Goal: Register for event/course

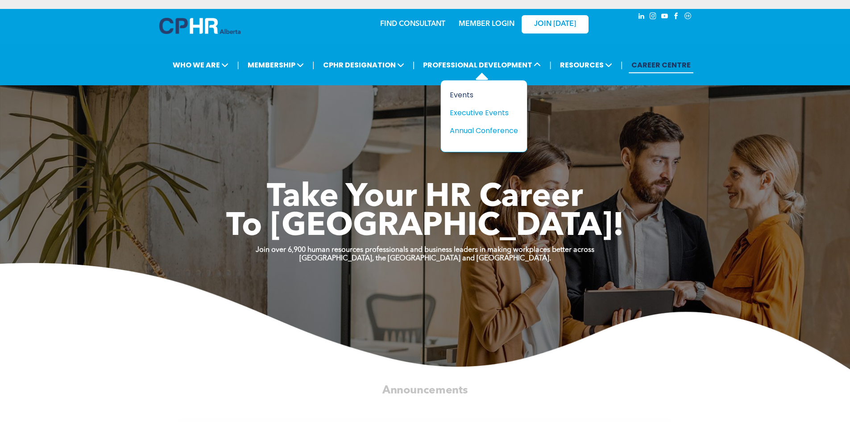
click at [462, 91] on div "Events" at bounding box center [481, 94] width 62 height 11
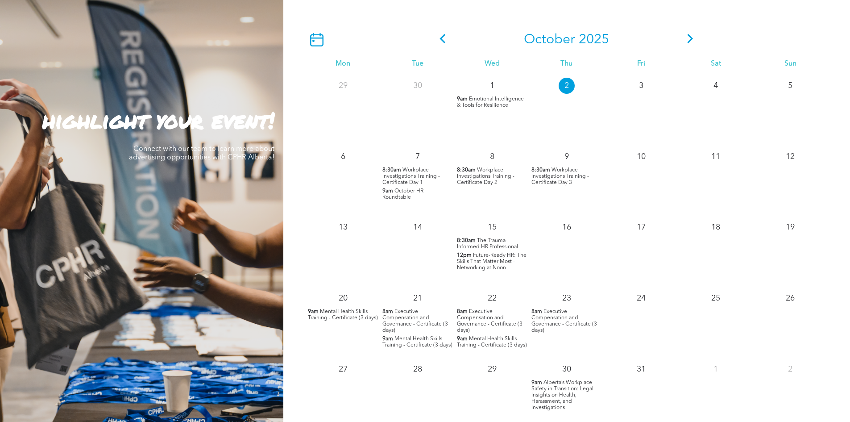
scroll to position [803, 0]
click at [412, 194] on p "9am October HR Roundtable" at bounding box center [417, 193] width 70 height 12
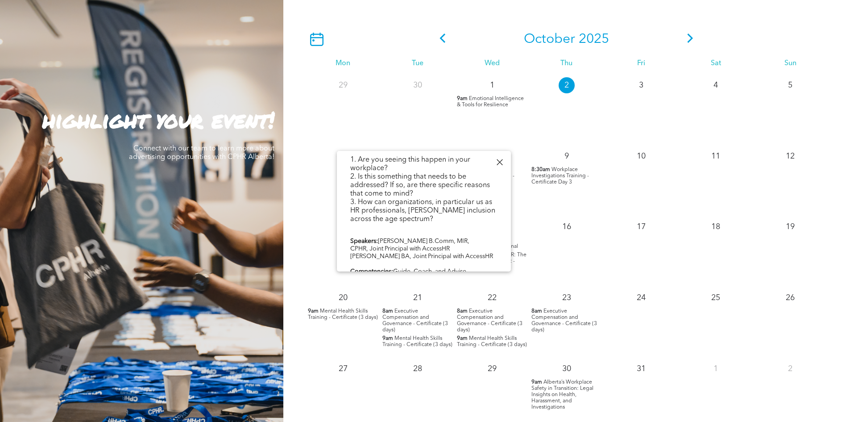
scroll to position [278, 0]
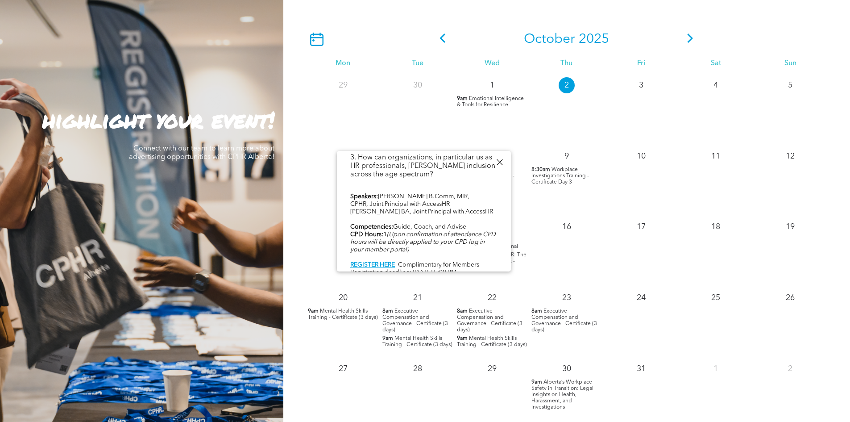
click at [504, 162] on div at bounding box center [499, 162] width 12 height 12
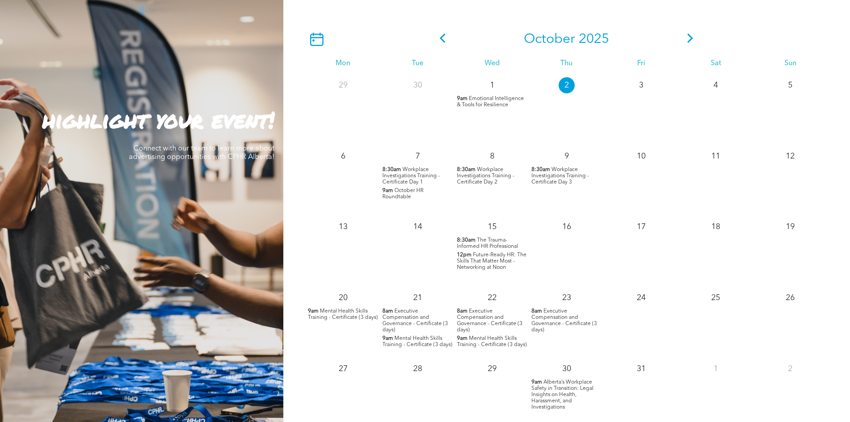
scroll to position [848, 0]
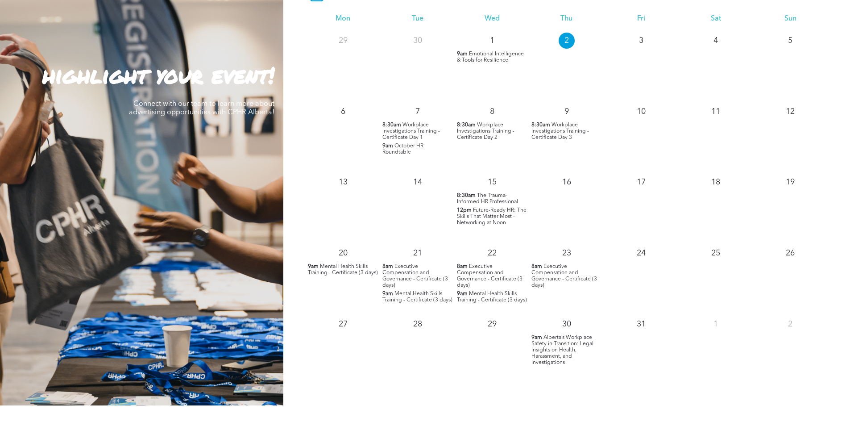
click at [486, 216] on span "Future-Ready HR: The Skills That Matter Most - Networking at Noon" at bounding box center [492, 216] width 70 height 18
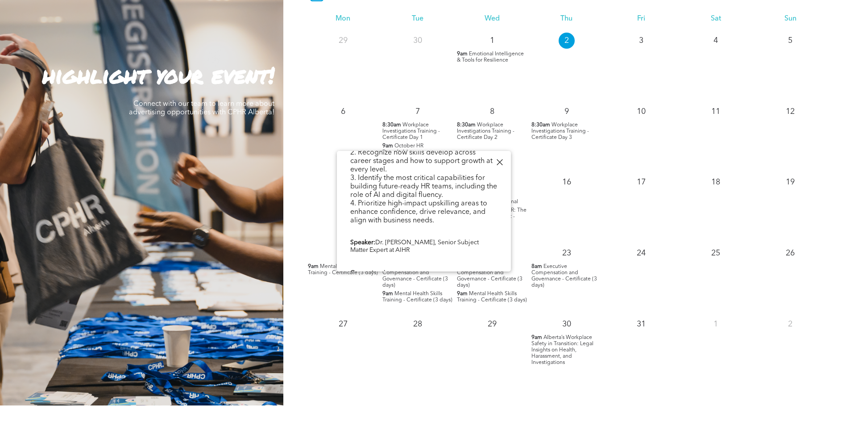
scroll to position [312, 0]
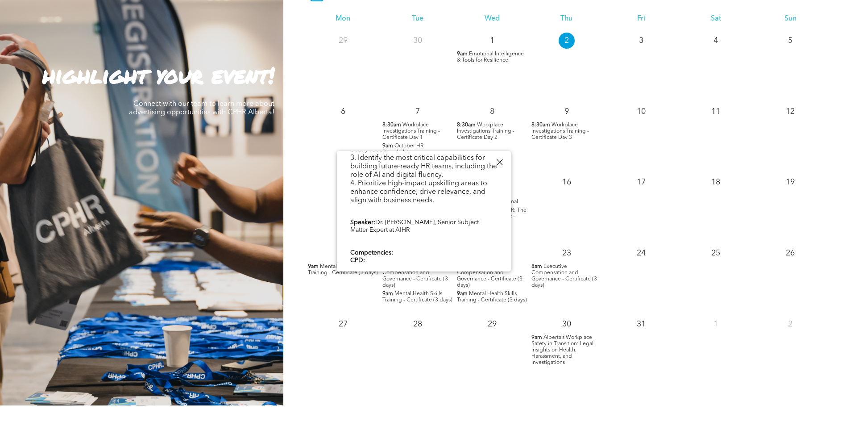
click at [501, 162] on div at bounding box center [499, 162] width 12 height 12
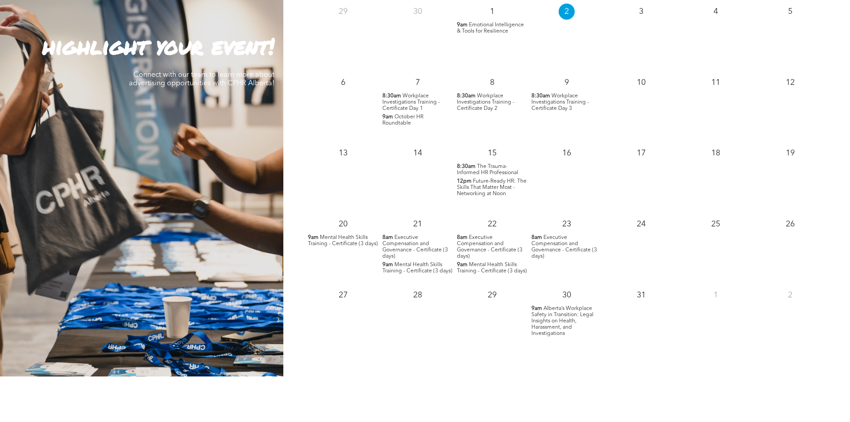
scroll to position [892, 0]
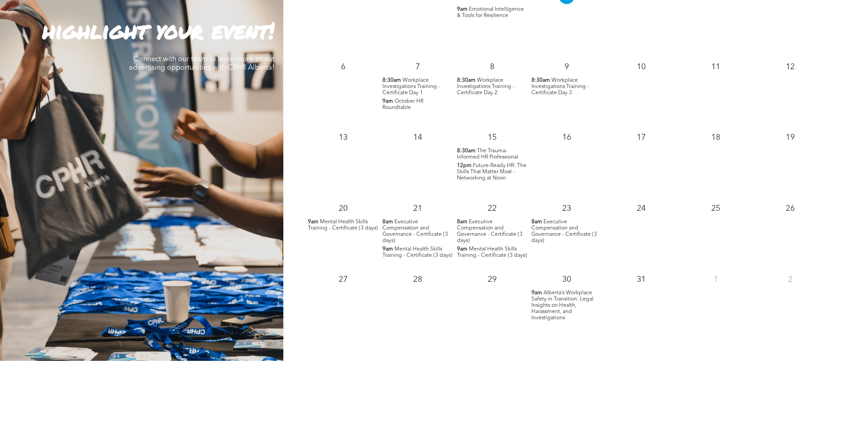
click at [351, 222] on span "Mental Health Skills Training - Certificate (3 days)" at bounding box center [343, 225] width 70 height 12
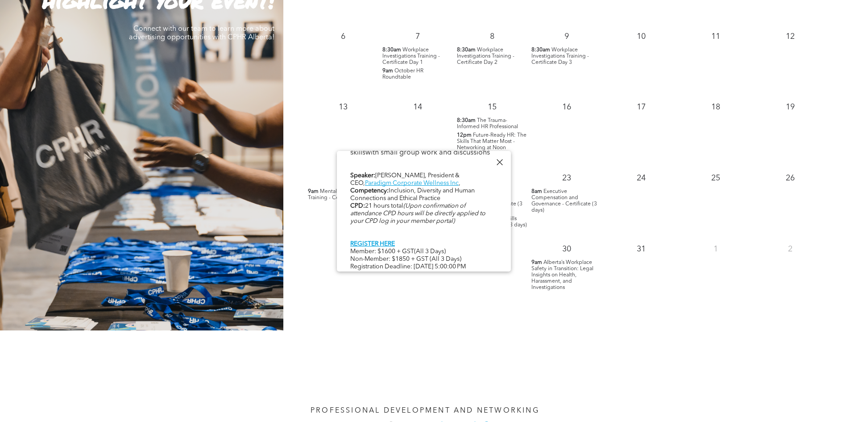
scroll to position [937, 0]
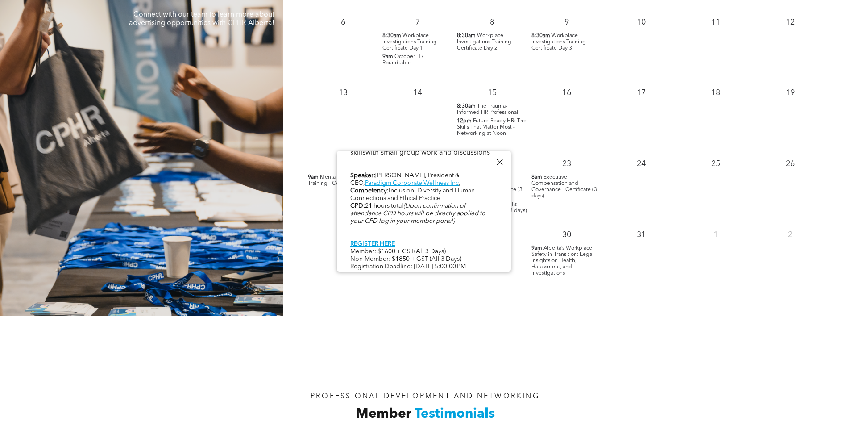
click at [501, 161] on div at bounding box center [499, 162] width 12 height 12
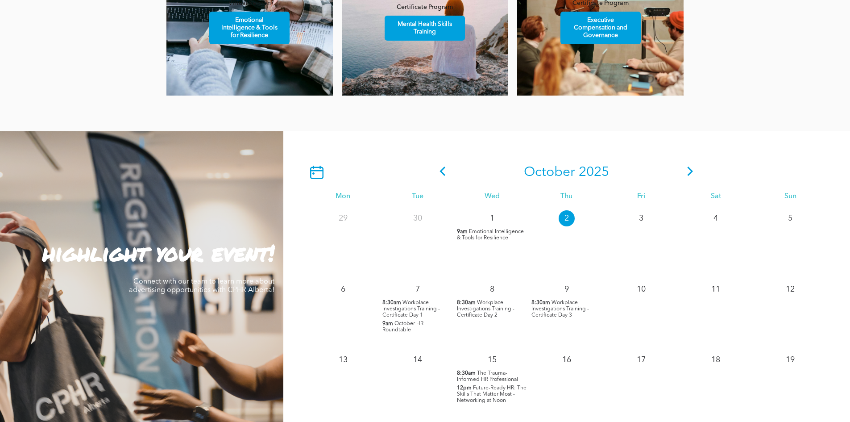
scroll to position [669, 0]
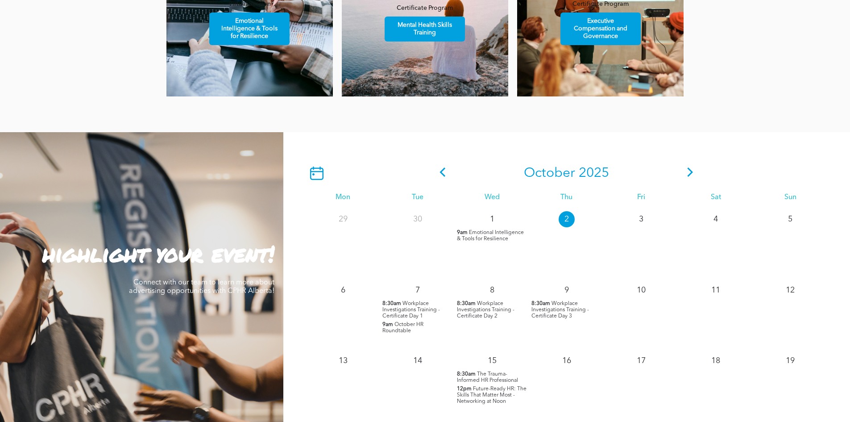
click at [686, 171] on icon at bounding box center [690, 171] width 13 height 9
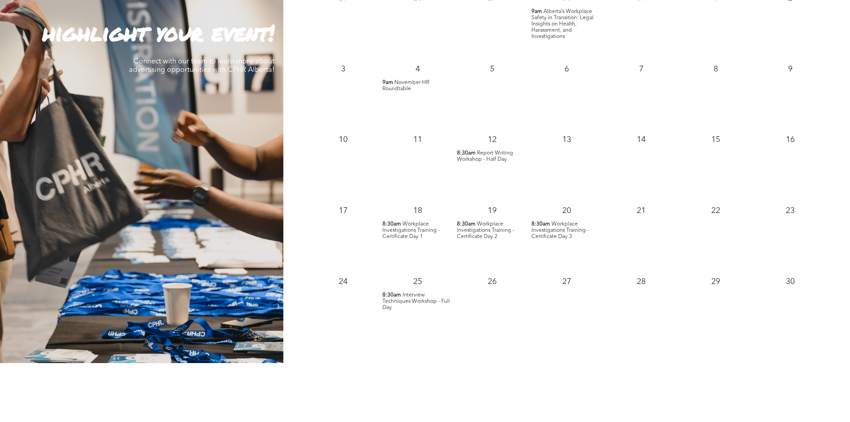
scroll to position [892, 0]
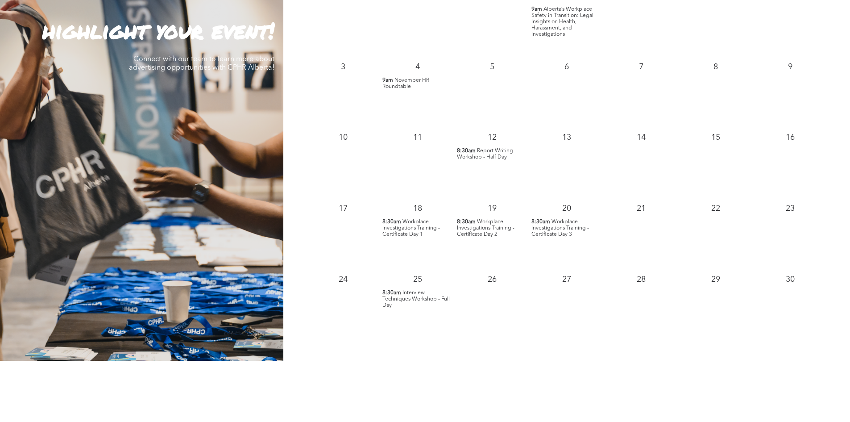
click at [436, 301] on span "Interview Techniques Workshop - Full Day" at bounding box center [415, 299] width 67 height 18
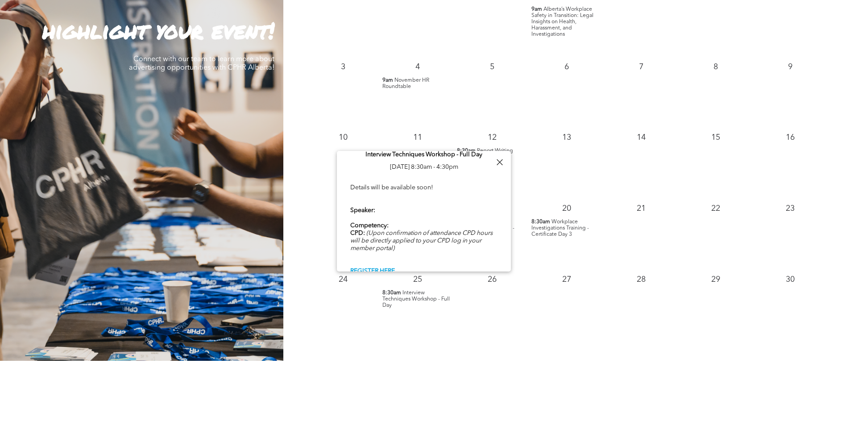
scroll to position [0, 0]
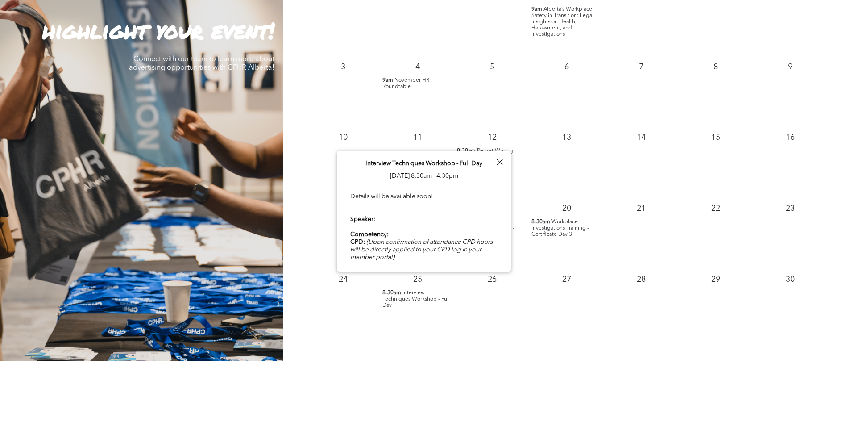
click at [500, 157] on div at bounding box center [499, 162] width 12 height 12
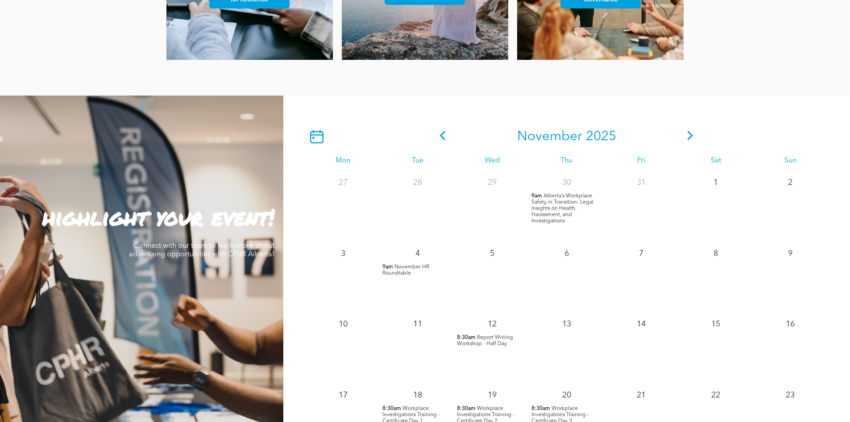
scroll to position [669, 0]
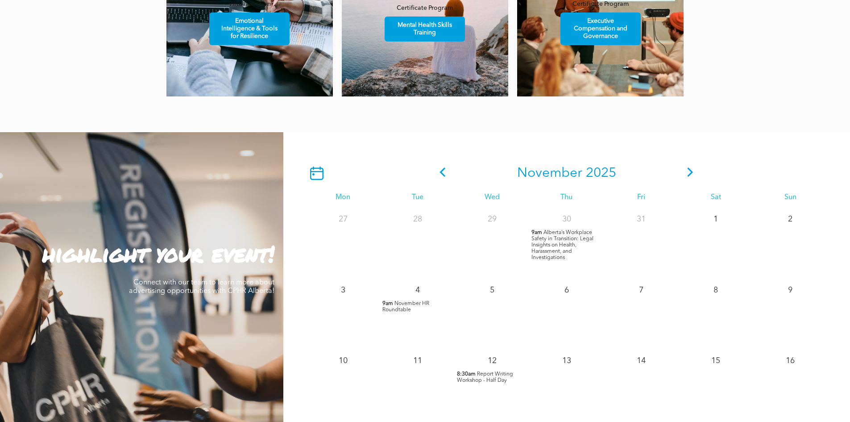
click at [690, 173] on icon at bounding box center [690, 171] width 13 height 9
click at [693, 170] on icon at bounding box center [690, 171] width 13 height 9
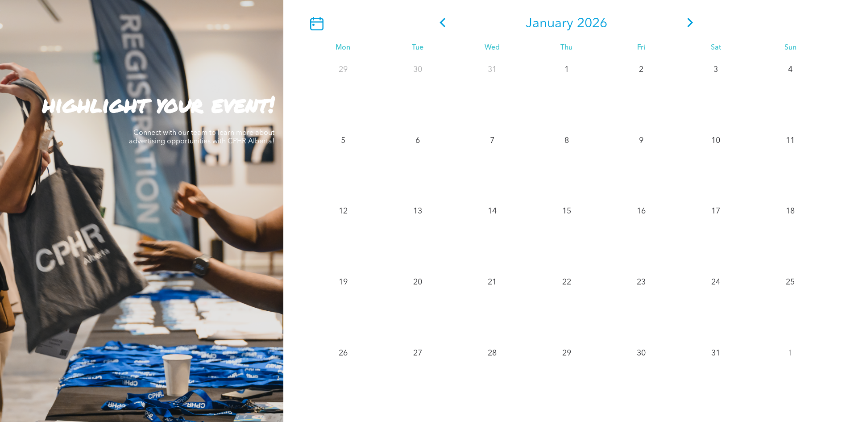
scroll to position [803, 0]
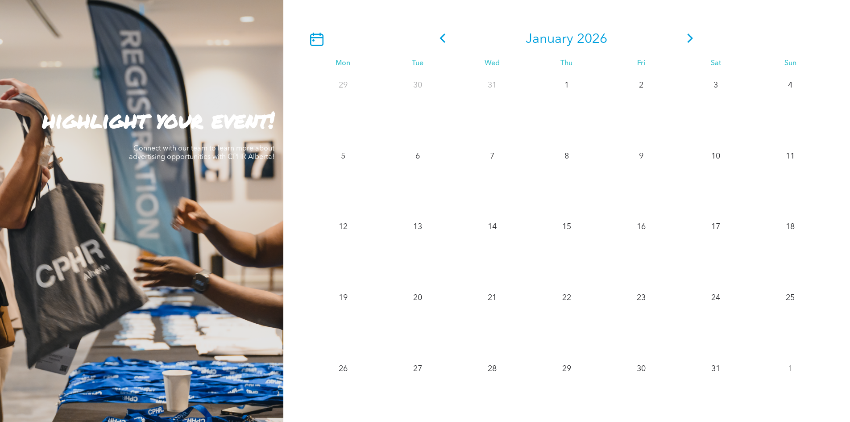
click at [688, 39] on icon at bounding box center [690, 37] width 13 height 9
click at [686, 43] on icon at bounding box center [690, 37] width 13 height 9
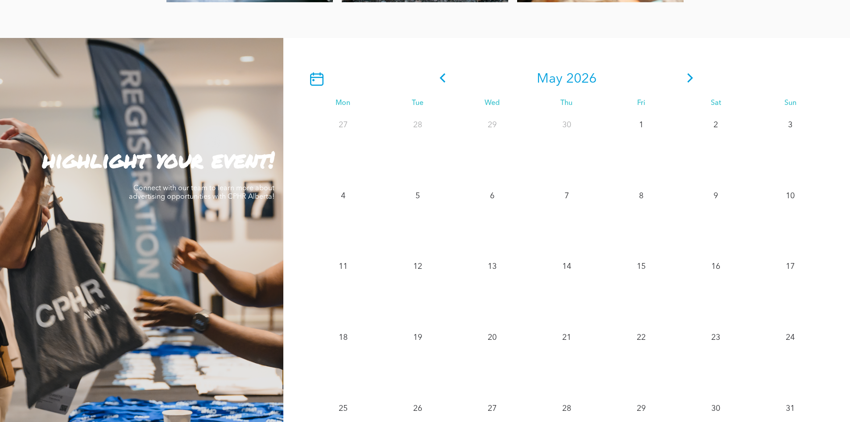
scroll to position [759, 0]
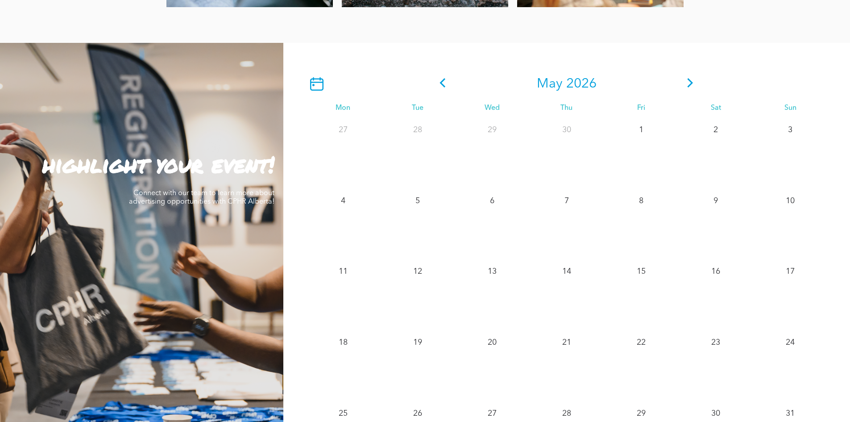
click at [690, 87] on icon at bounding box center [690, 82] width 13 height 9
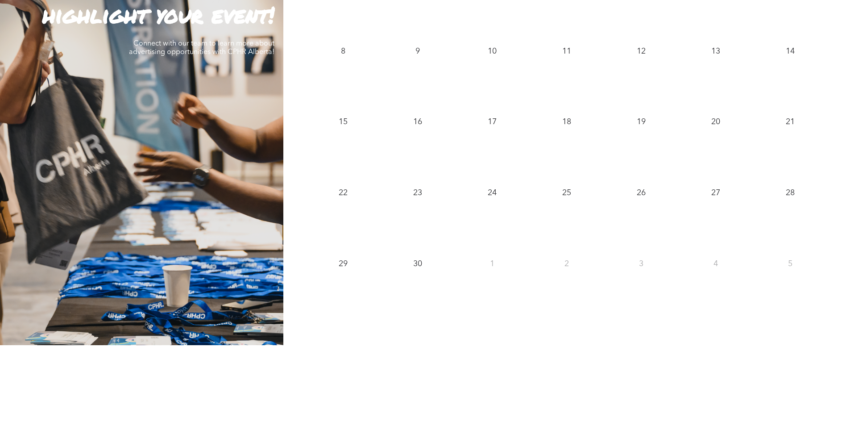
scroll to position [803, 0]
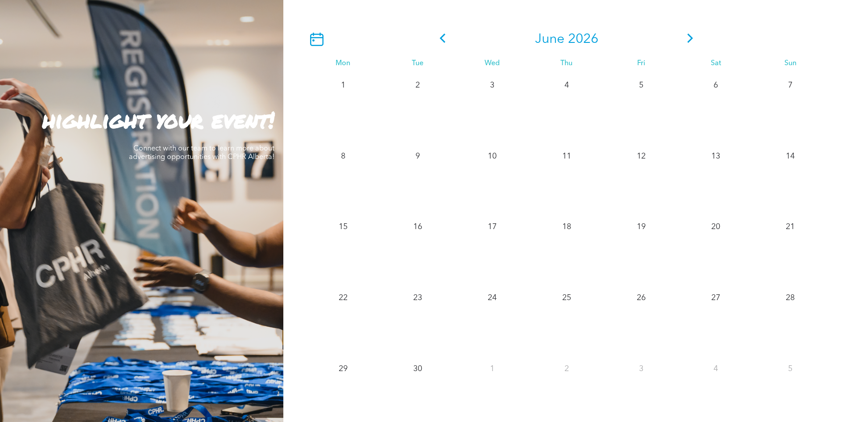
click at [682, 36] on div "June 2026" at bounding box center [566, 39] width 261 height 16
click at [687, 39] on icon at bounding box center [690, 37] width 13 height 9
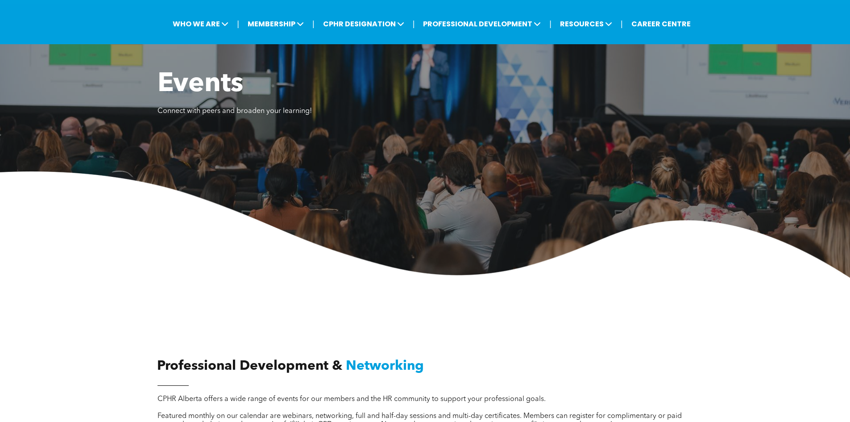
scroll to position [0, 0]
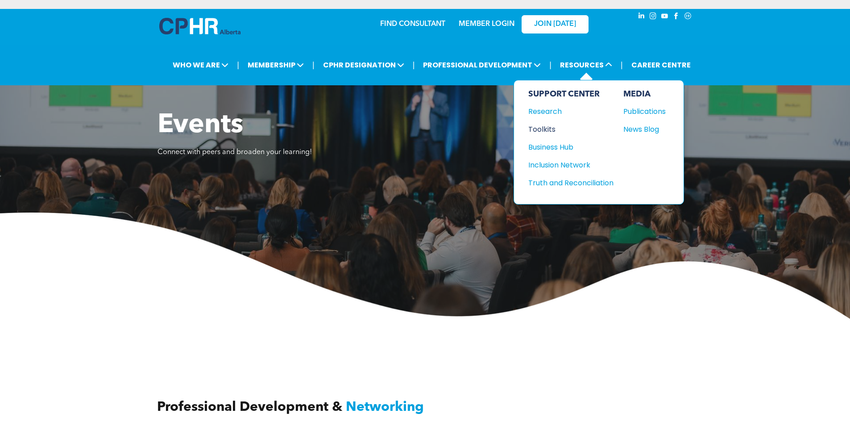
click at [551, 126] on div "Toolkits" at bounding box center [566, 129] width 77 height 11
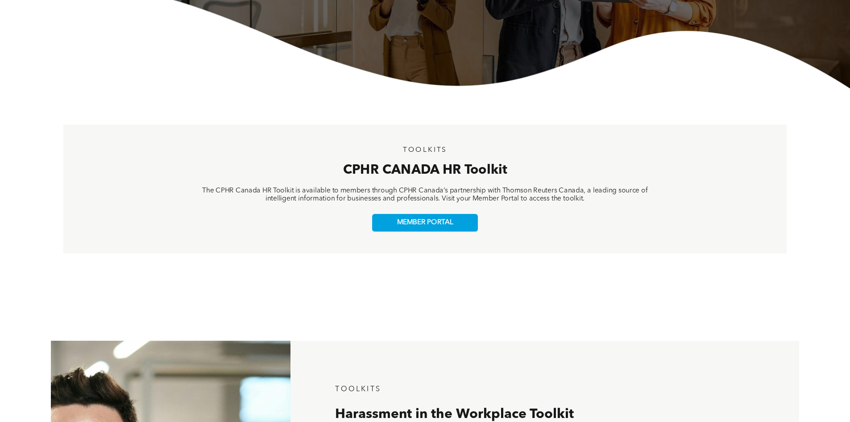
scroll to position [197, 0]
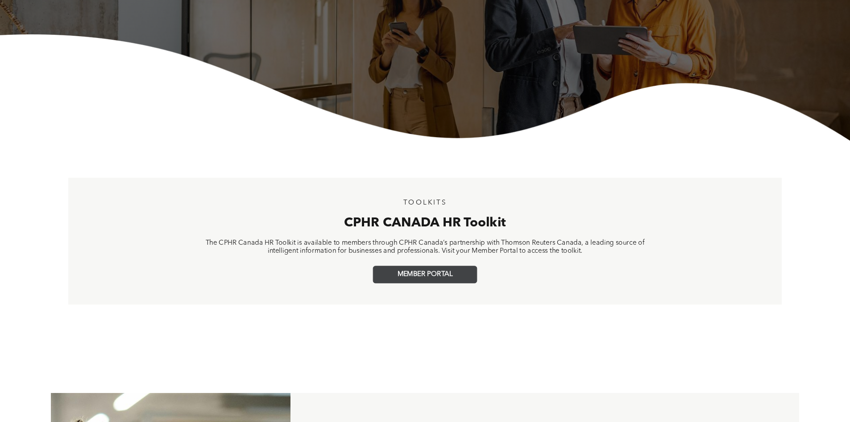
click at [427, 274] on span "MEMBER PORTAL" at bounding box center [425, 274] width 55 height 8
